Goal: Check status: Check status

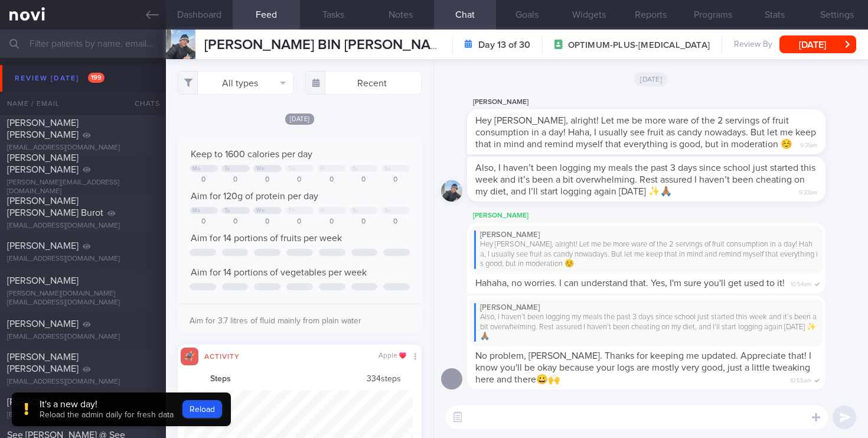
select select "7"
click at [199, 410] on button "Reload" at bounding box center [202, 409] width 40 height 18
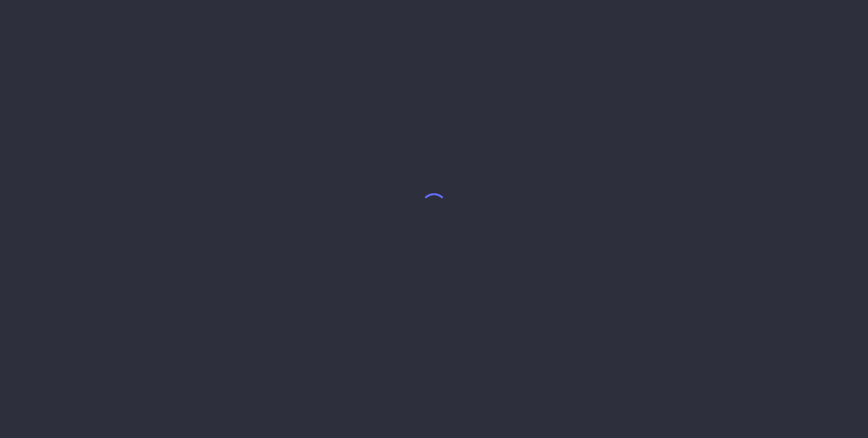
select select "7"
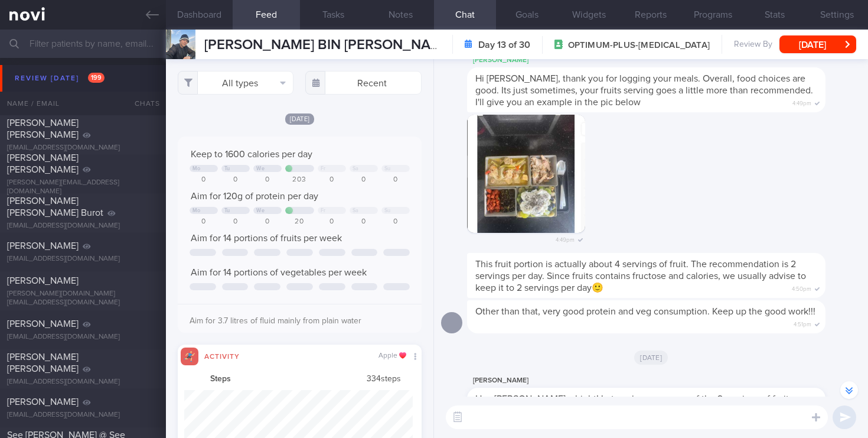
scroll to position [-279, 0]
click at [270, 18] on button "Feed 53" at bounding box center [266, 15] width 67 height 30
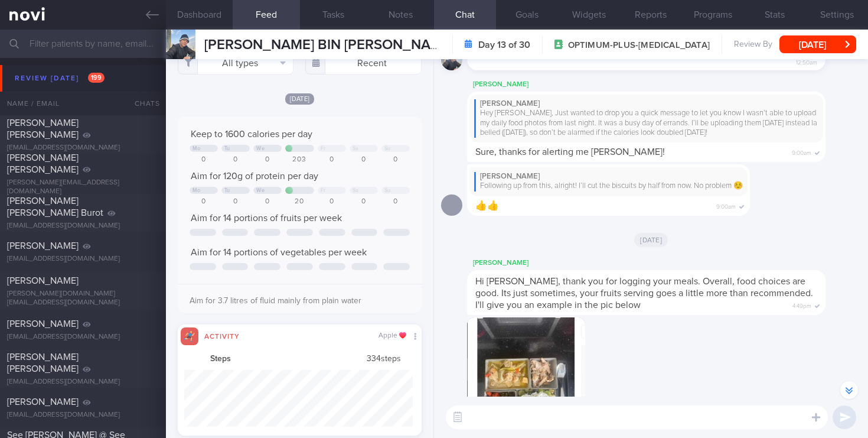
scroll to position [18, 0]
